Goal: Transaction & Acquisition: Download file/media

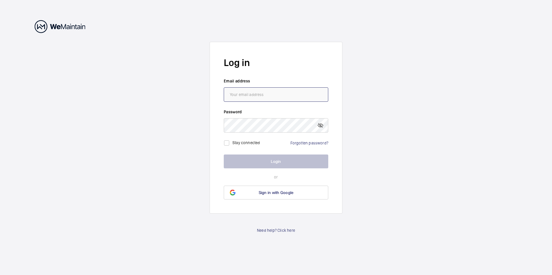
type input "[EMAIL_ADDRESS][DOMAIN_NAME]"
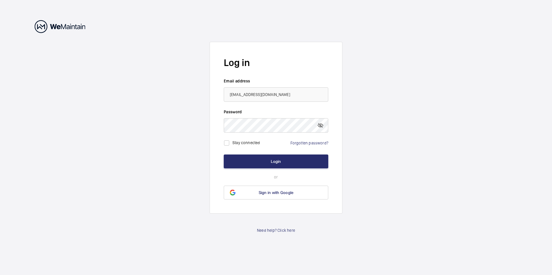
click at [238, 143] on label "Stay connected" at bounding box center [246, 143] width 28 height 5
checkbox input "true"
click at [272, 161] on button "Login" at bounding box center [276, 162] width 104 height 14
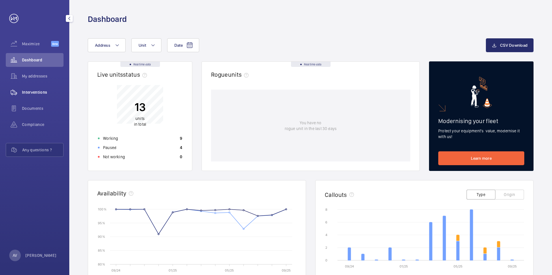
click at [29, 92] on span "Interventions" at bounding box center [43, 92] width 42 height 6
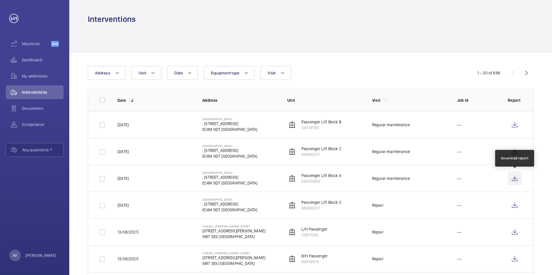
click at [515, 179] on wm-front-icon-button at bounding box center [515, 179] width 14 height 14
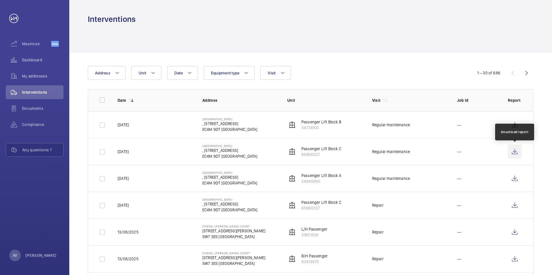
click at [515, 150] on wm-front-icon-button at bounding box center [515, 152] width 14 height 14
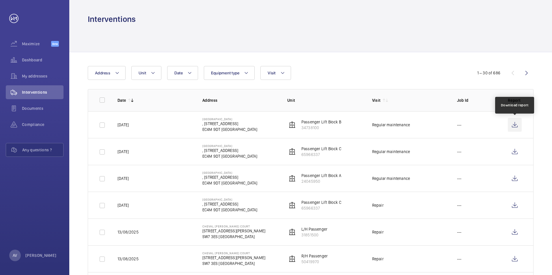
click at [515, 126] on wm-front-icon-button at bounding box center [515, 125] width 14 height 14
